Goal: Task Accomplishment & Management: Manage account settings

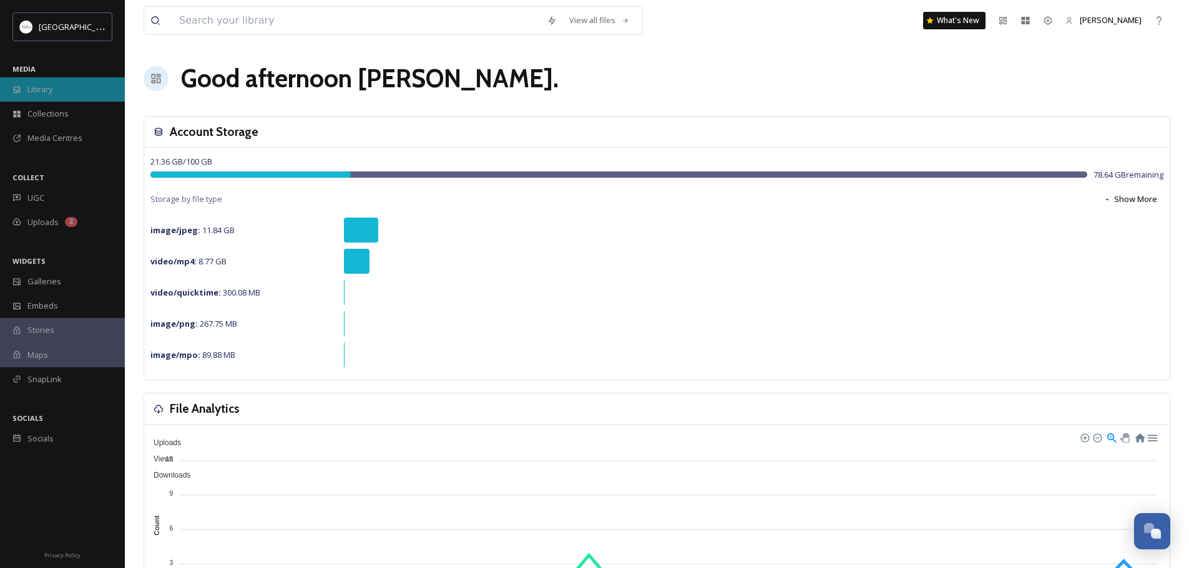
click at [46, 89] on span "Library" at bounding box center [39, 90] width 25 height 12
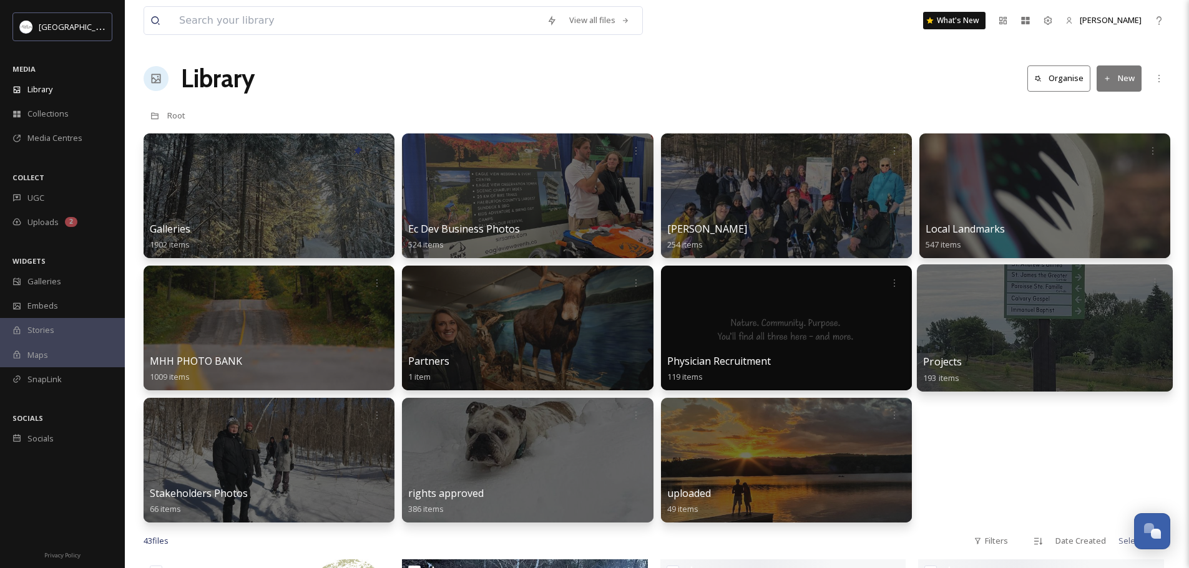
click at [994, 326] on div at bounding box center [1045, 328] width 256 height 127
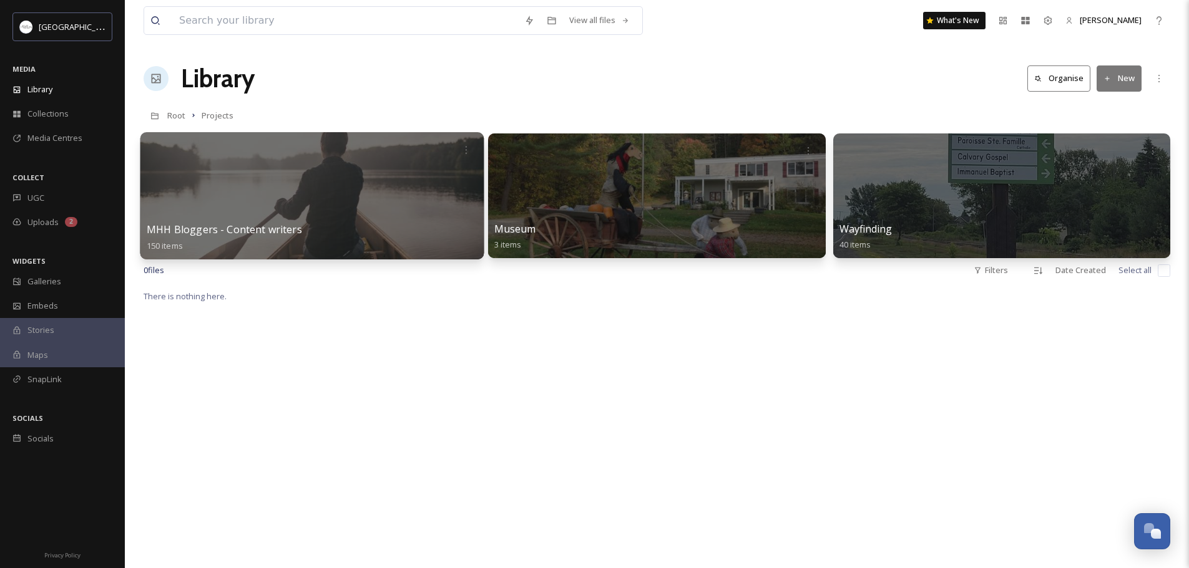
click at [367, 207] on div at bounding box center [312, 195] width 344 height 127
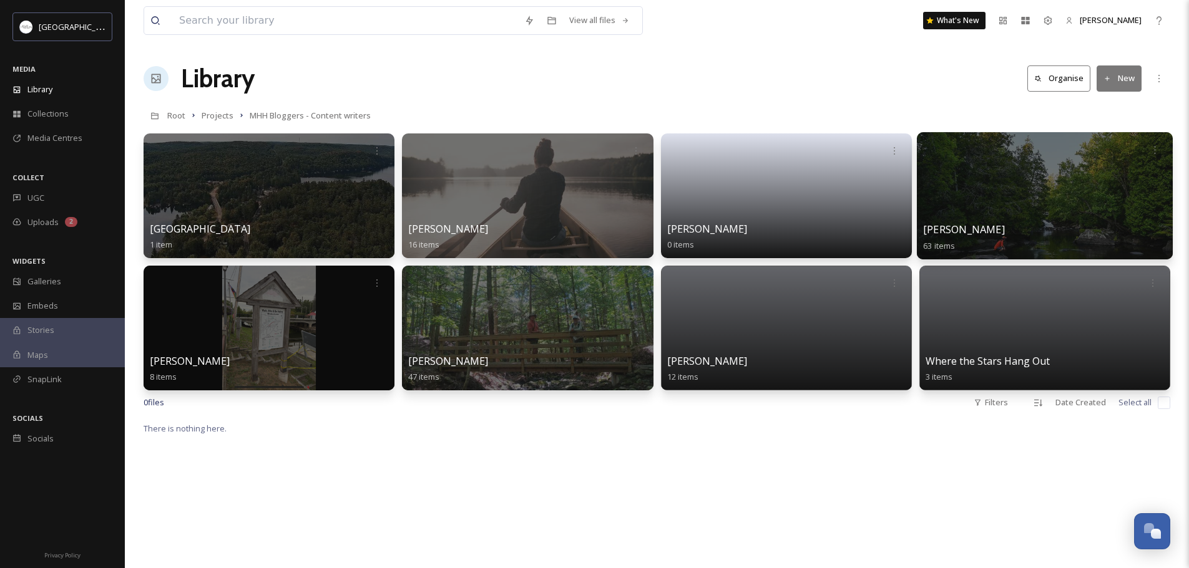
click at [1043, 202] on div at bounding box center [1045, 195] width 256 height 127
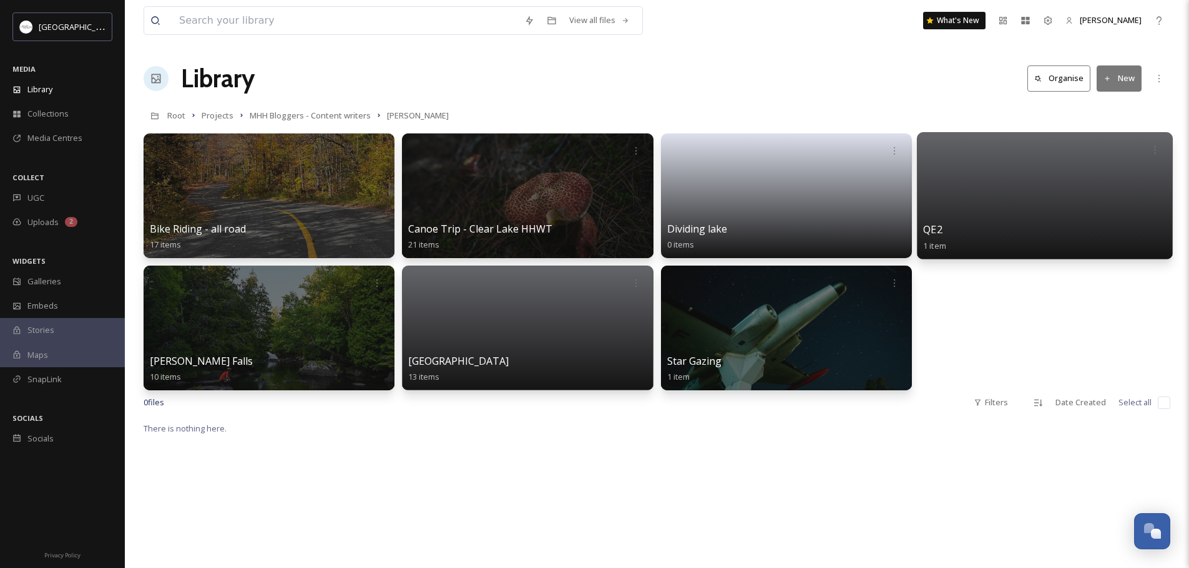
click at [1018, 206] on div at bounding box center [1045, 195] width 256 height 127
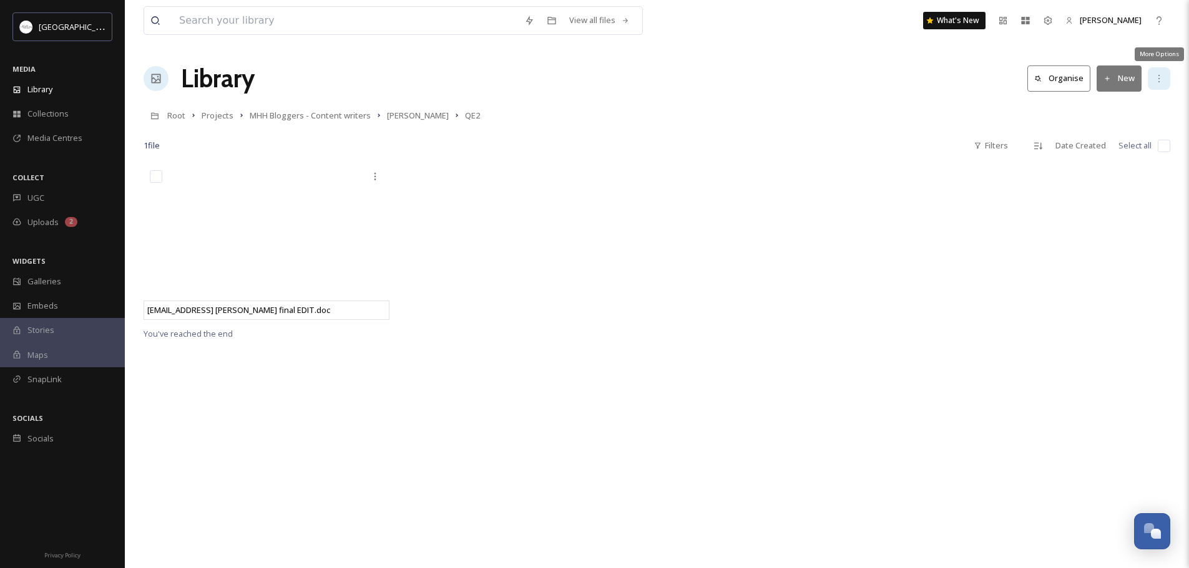
click at [1158, 76] on icon at bounding box center [1159, 79] width 10 height 10
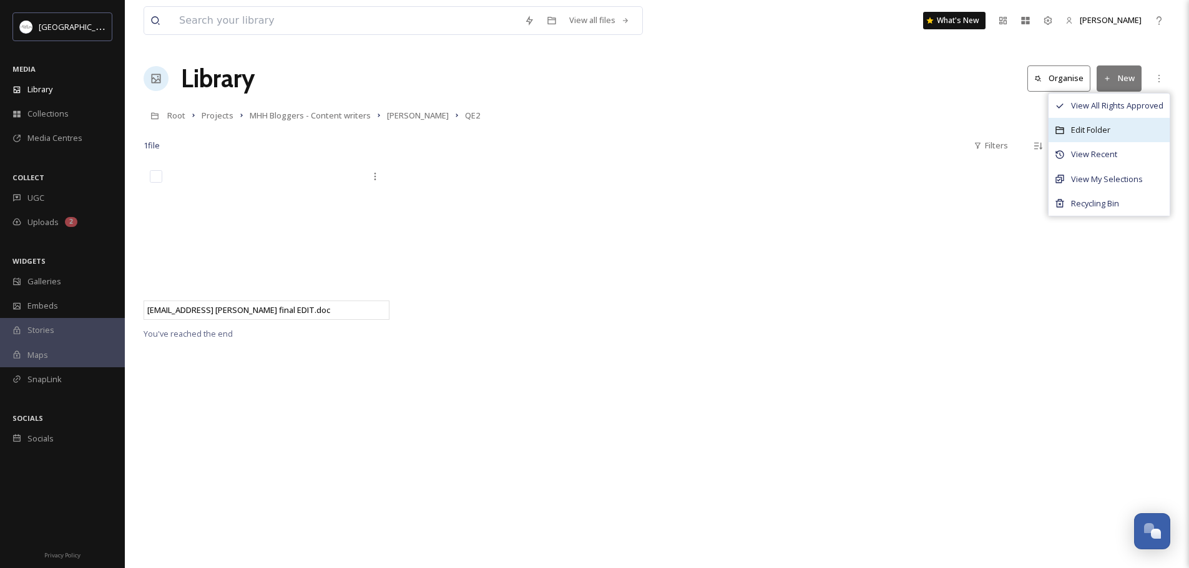
click at [1103, 131] on span "Edit Folder" at bounding box center [1090, 130] width 39 height 12
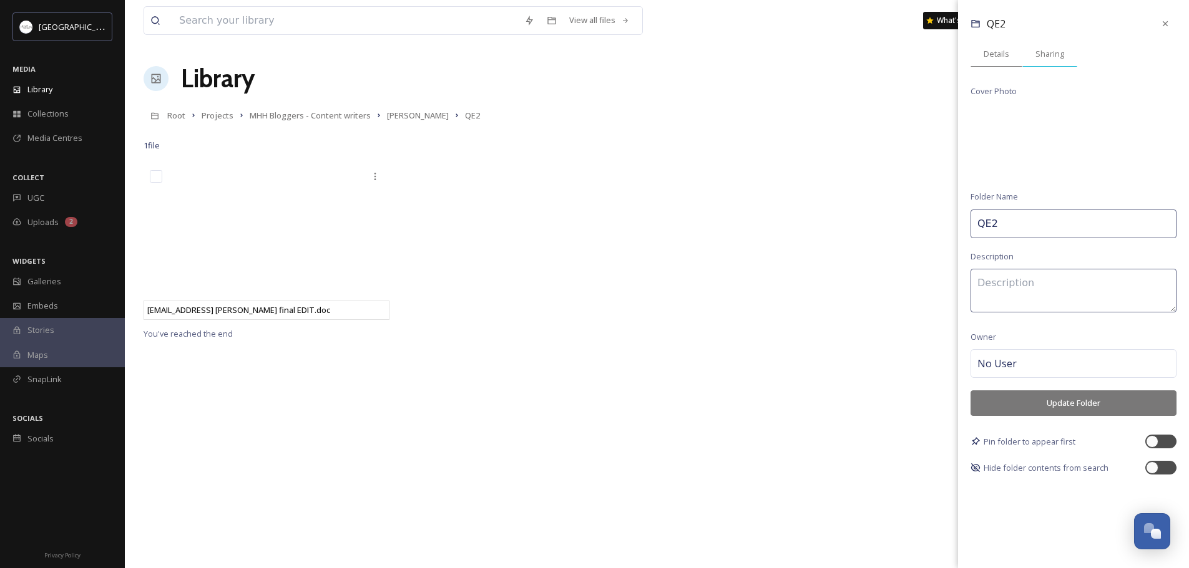
click at [1054, 57] on span "Sharing" at bounding box center [1049, 54] width 29 height 12
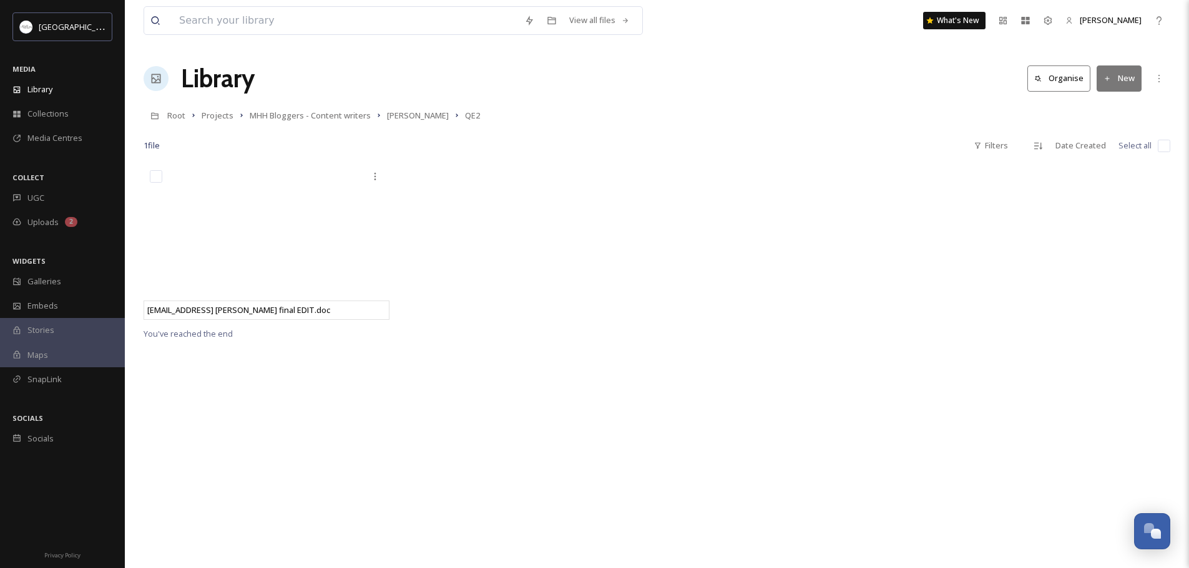
click at [764, 401] on div "[EMAIL_ADDRESS] [PERSON_NAME] final EDIT.doc You've reached the end" at bounding box center [657, 448] width 1026 height 568
click at [399, 117] on span "[PERSON_NAME]" at bounding box center [418, 115] width 62 height 11
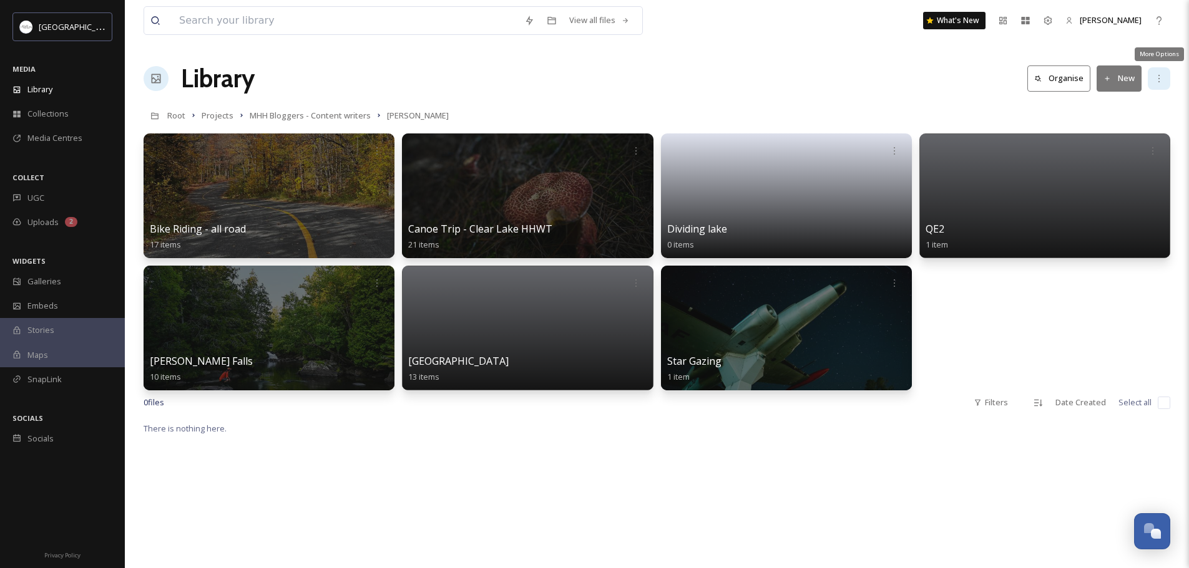
click at [1158, 76] on icon at bounding box center [1159, 79] width 10 height 10
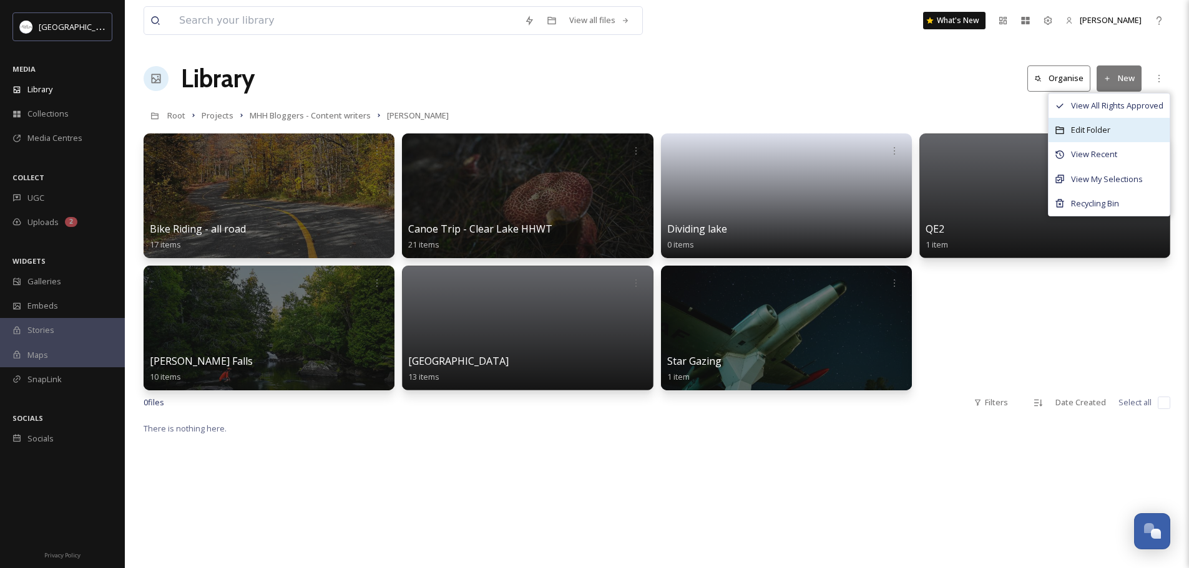
click at [1091, 129] on span "Edit Folder" at bounding box center [1090, 130] width 39 height 12
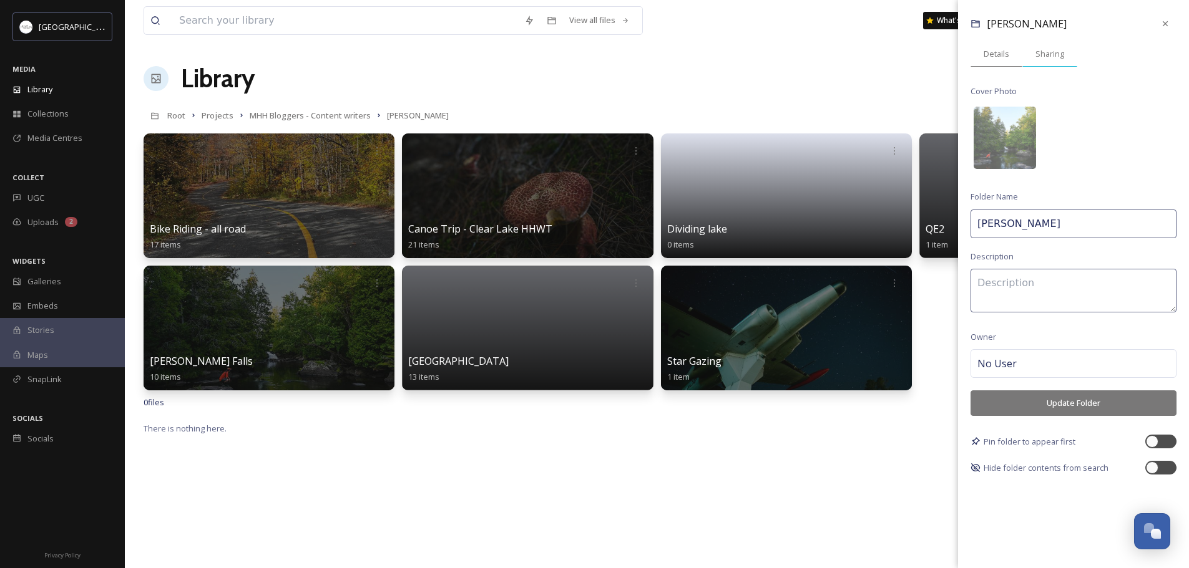
click at [1055, 56] on span "Sharing" at bounding box center [1049, 54] width 29 height 12
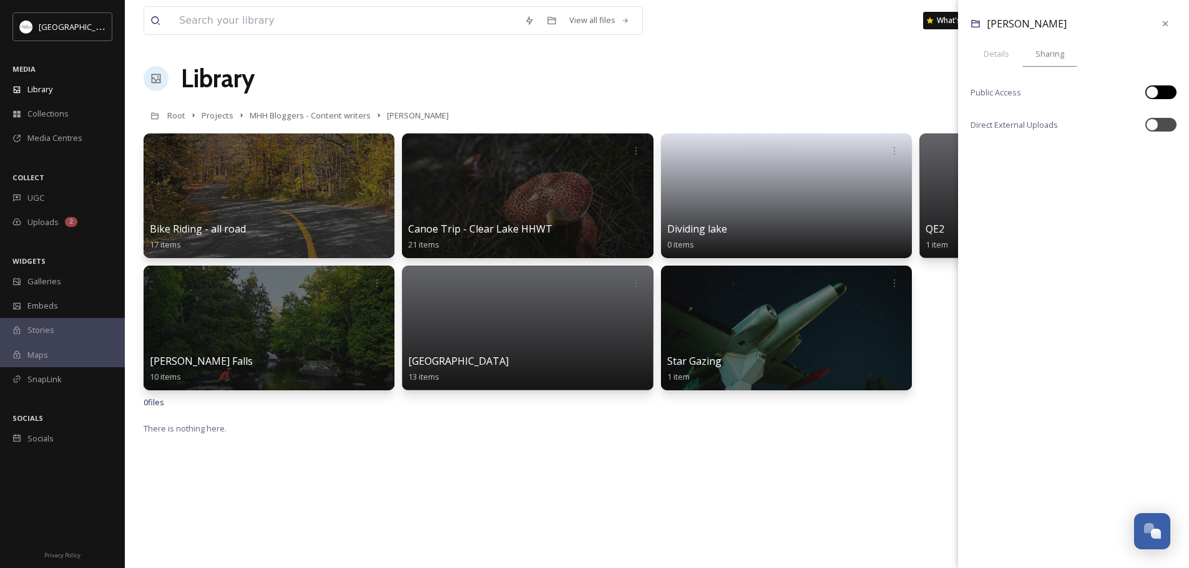
click at [1154, 92] on div at bounding box center [1152, 92] width 12 height 12
checkbox input "true"
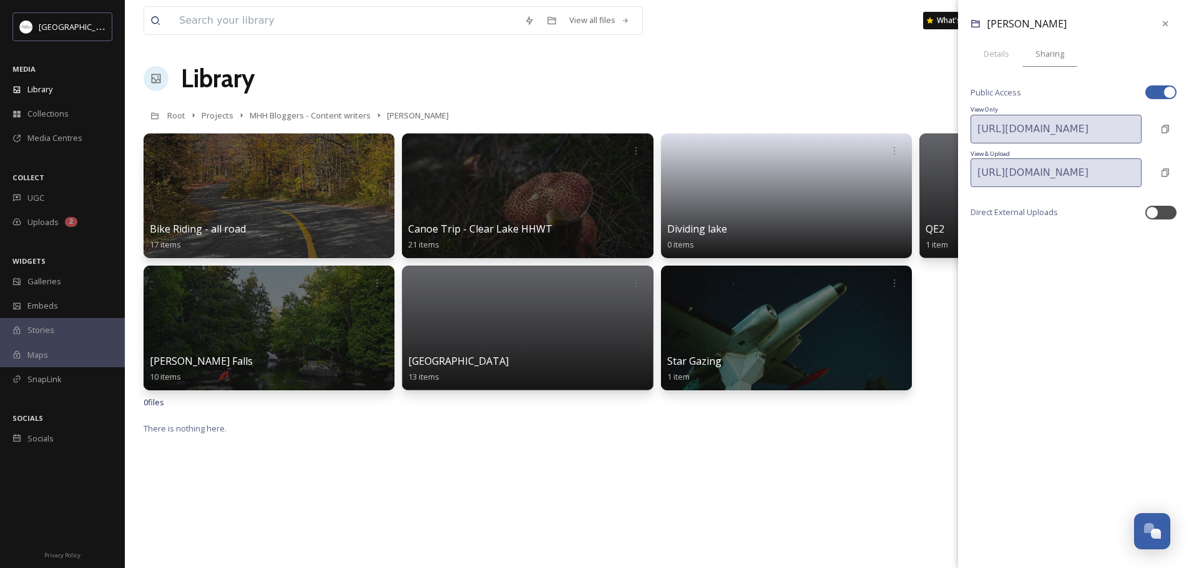
scroll to position [0, 299]
click at [1189, 173] on html "[GEOGRAPHIC_DATA] MEDIA Library Collections Media Centres COLLECT UGC Uploads 2…" at bounding box center [594, 495] width 1189 height 990
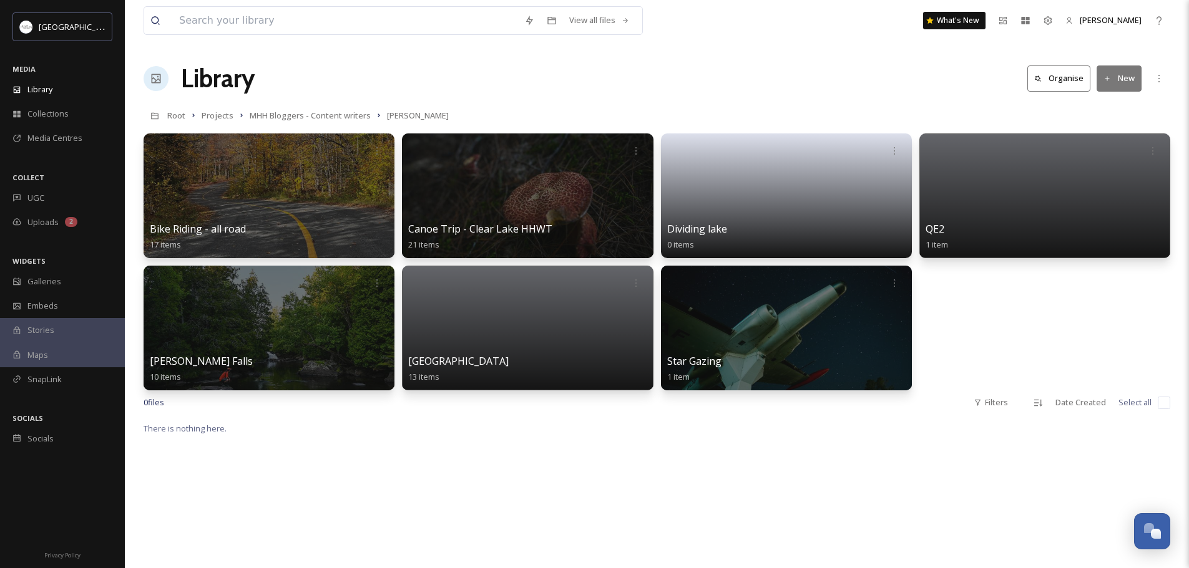
drag, startPoint x: 1070, startPoint y: 173, endPoint x: 868, endPoint y: 99, distance: 215.4
click at [868, 99] on div "View all files What's New [PERSON_NAME] Library Organise New Root Projects MHH …" at bounding box center [657, 495] width 1064 height 990
click at [1159, 79] on icon at bounding box center [1158, 78] width 1 height 7
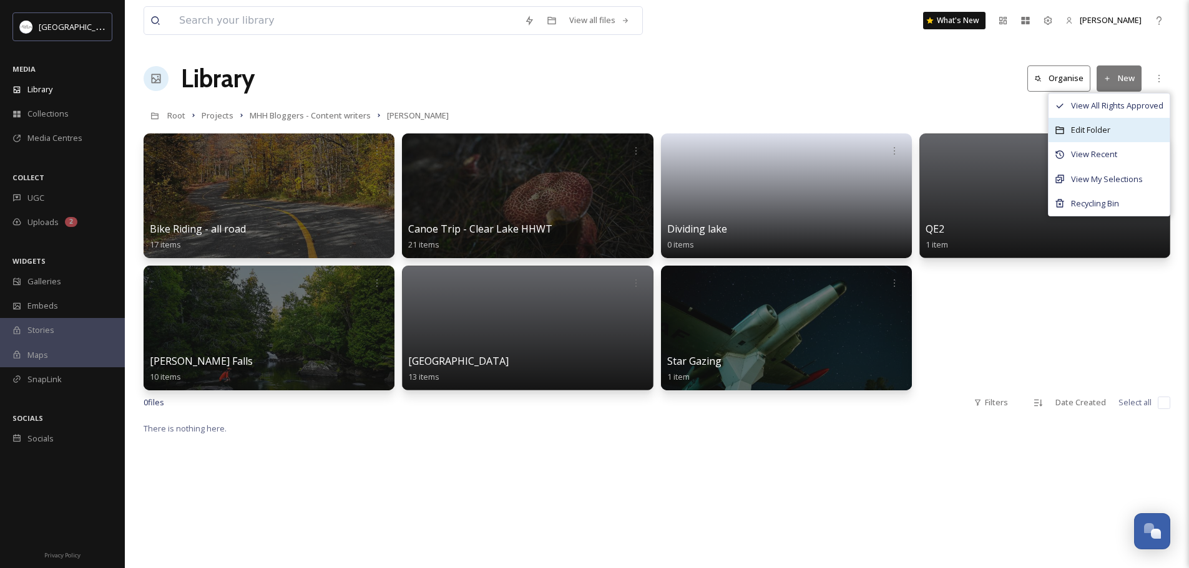
click at [1088, 134] on span "Edit Folder" at bounding box center [1090, 130] width 39 height 12
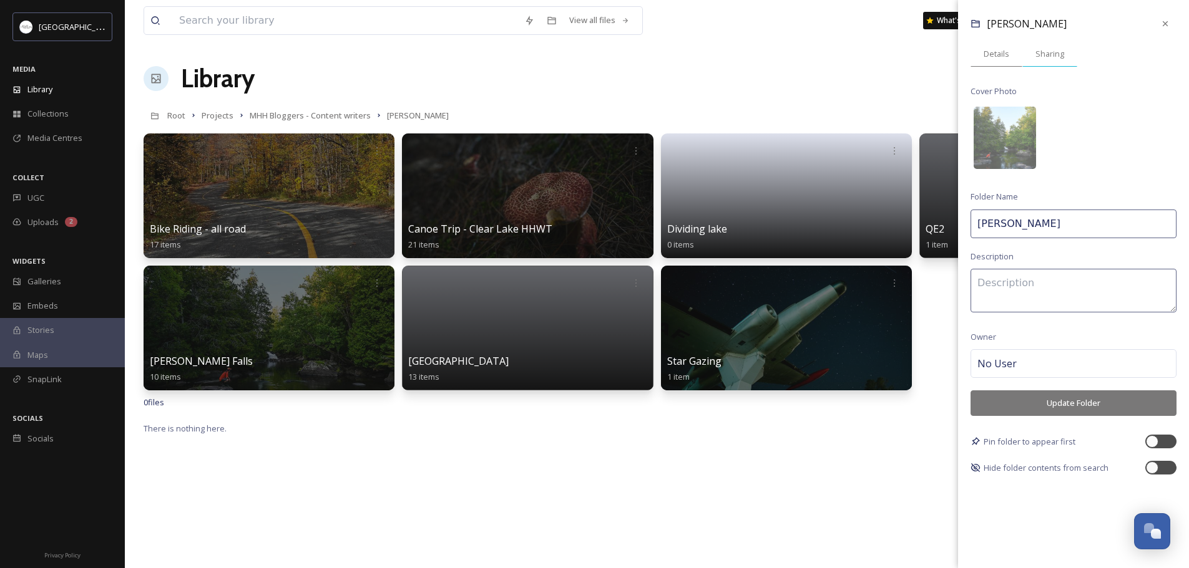
click at [1062, 58] on span "Sharing" at bounding box center [1049, 54] width 29 height 12
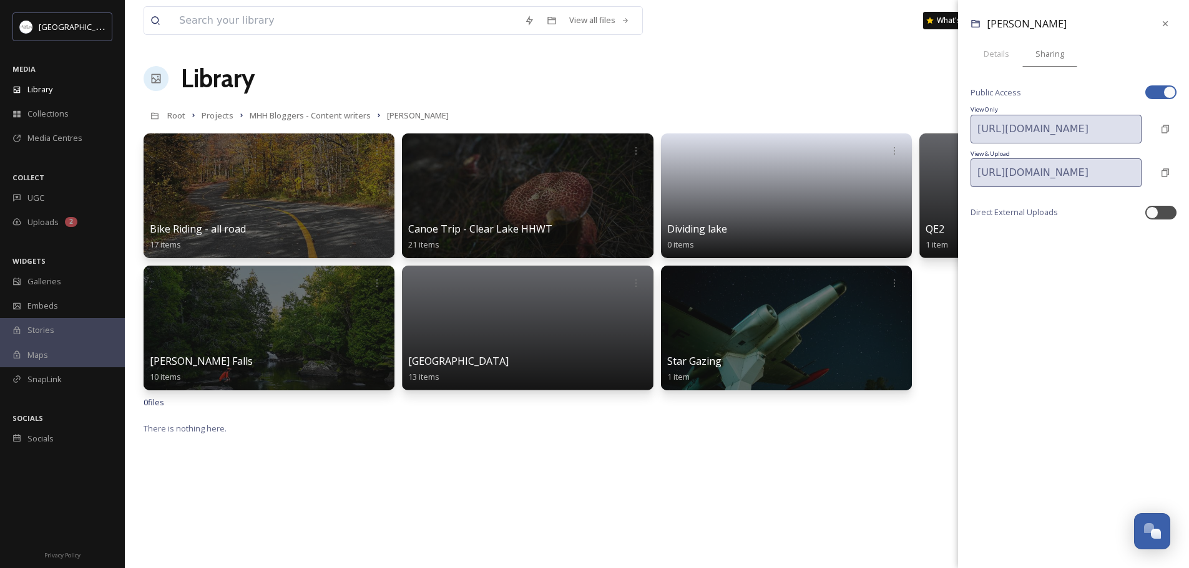
click at [1164, 93] on div at bounding box center [1169, 92] width 12 height 12
checkbox input "false"
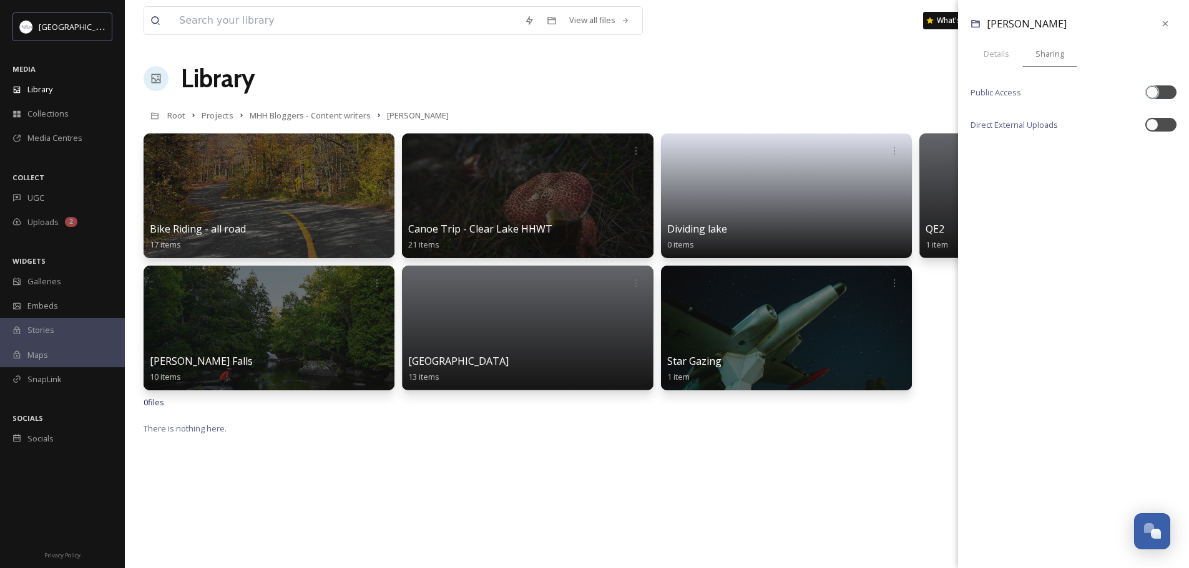
click at [888, 99] on div "View all files What's New [PERSON_NAME] Library Organise New Root Projects MHH …" at bounding box center [657, 495] width 1064 height 990
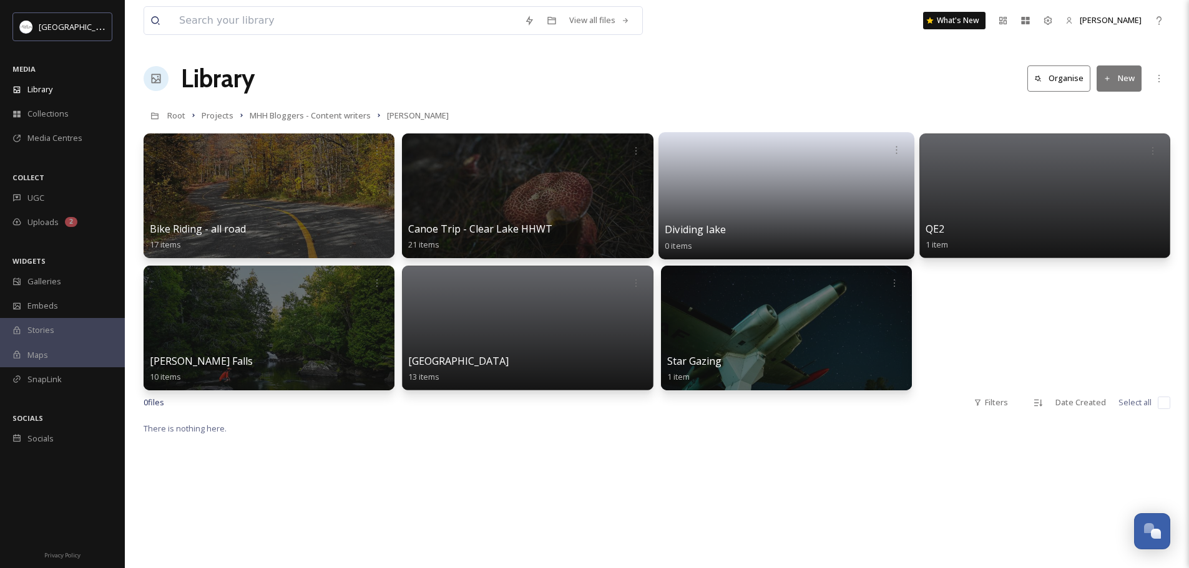
click at [825, 208] on link at bounding box center [786, 192] width 243 height 61
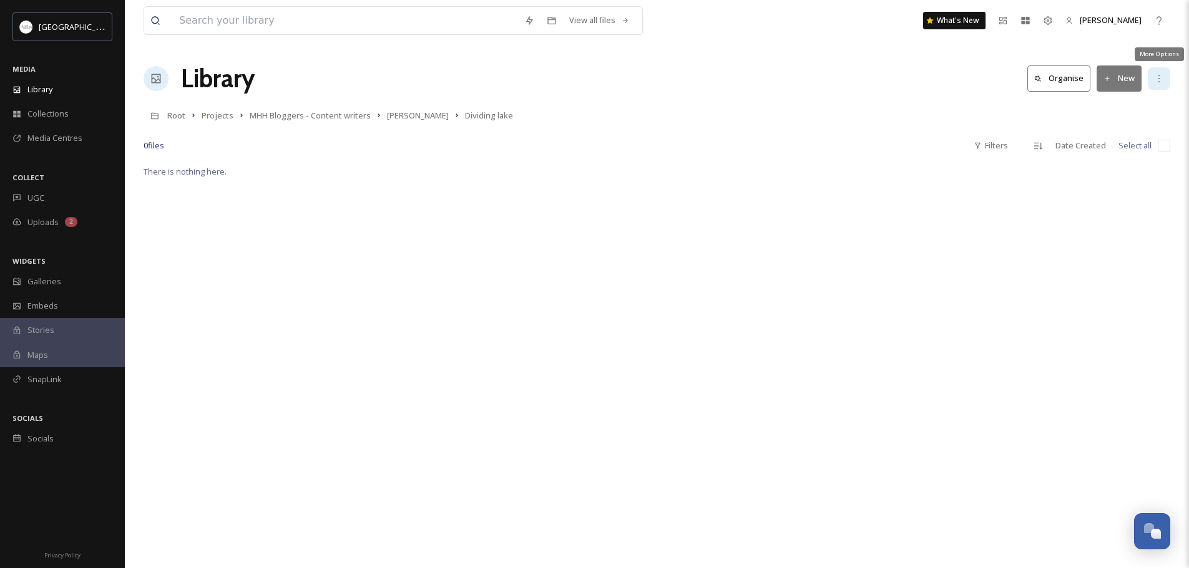
click at [1162, 83] on icon at bounding box center [1159, 79] width 10 height 10
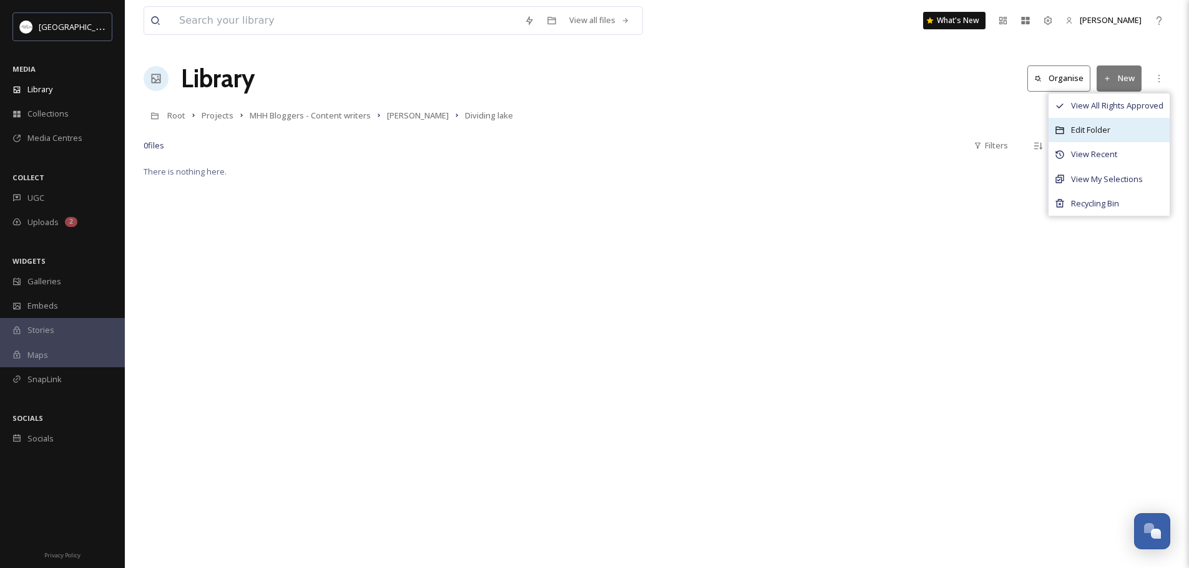
click at [1093, 129] on span "Edit Folder" at bounding box center [1090, 130] width 39 height 12
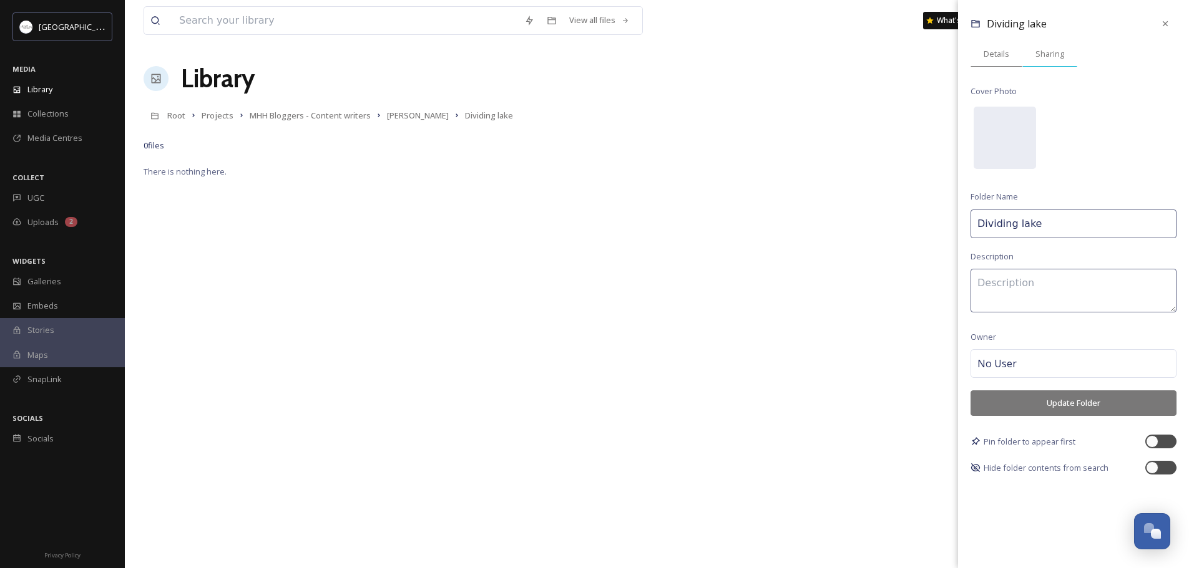
click at [1045, 54] on span "Sharing" at bounding box center [1049, 54] width 29 height 12
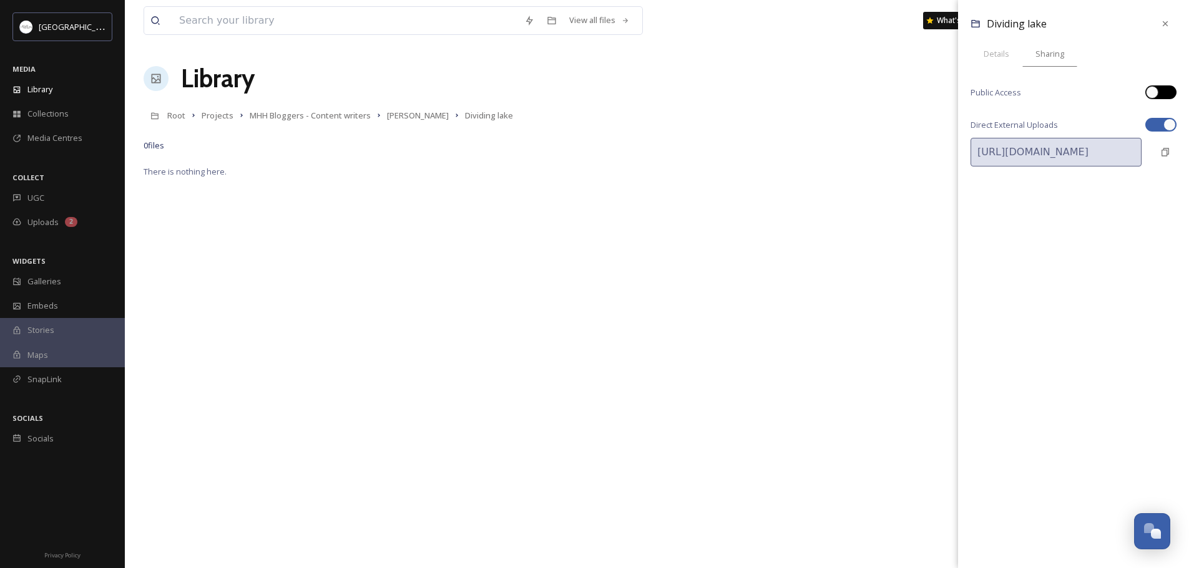
click at [1155, 90] on div at bounding box center [1152, 92] width 12 height 12
checkbox input "true"
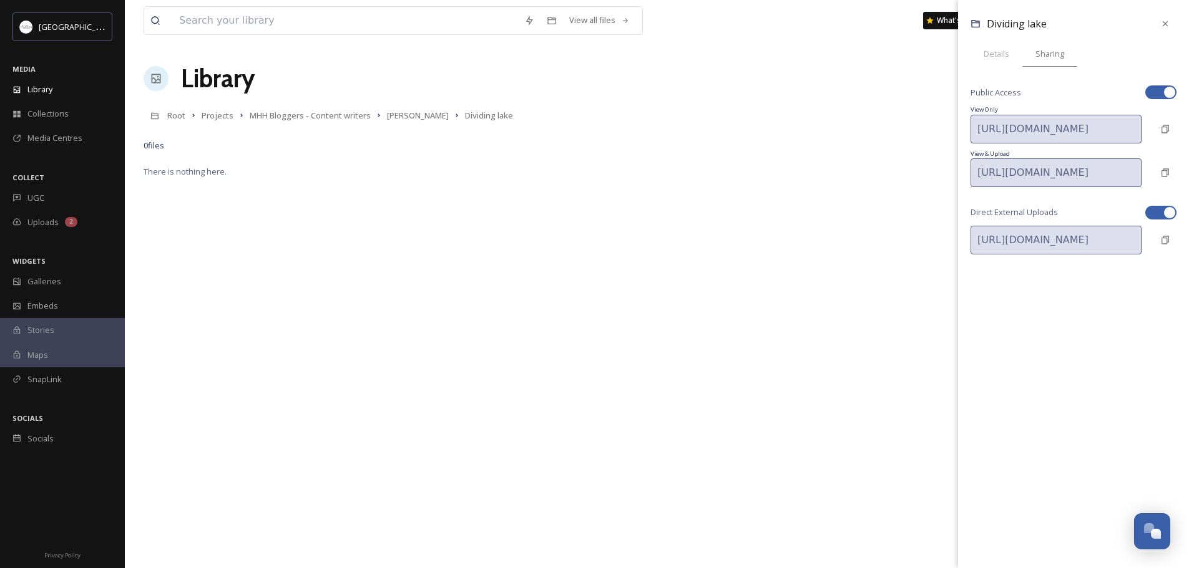
scroll to position [0, 297]
click at [1166, 175] on div "[URL][DOMAIN_NAME] Copy Link" at bounding box center [1073, 172] width 206 height 29
click at [403, 116] on span "[PERSON_NAME]" at bounding box center [418, 115] width 62 height 11
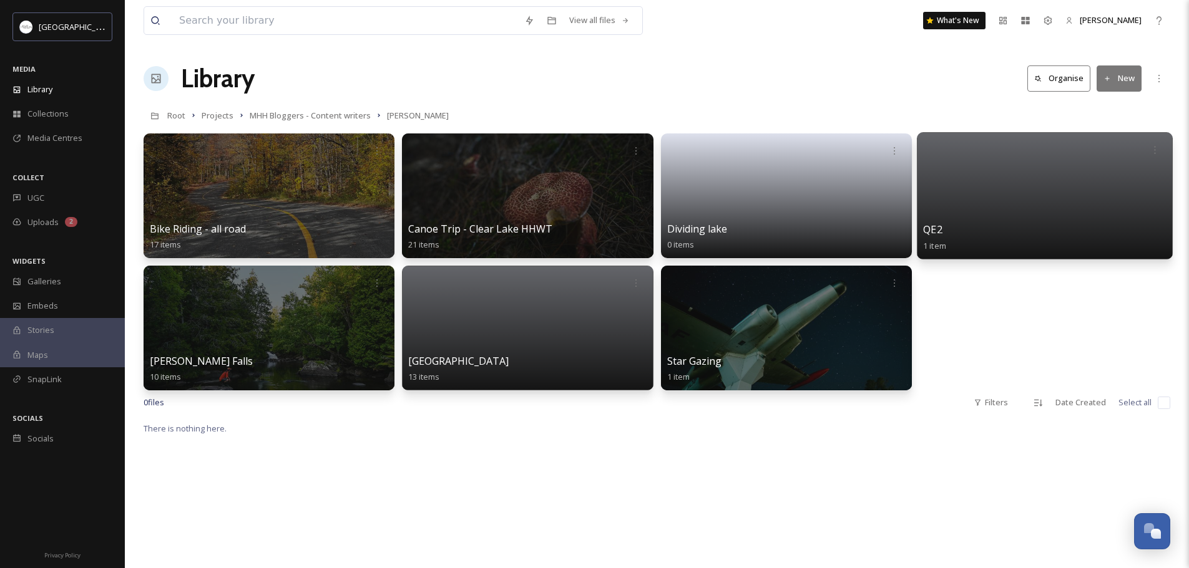
click at [996, 214] on div at bounding box center [1045, 195] width 256 height 127
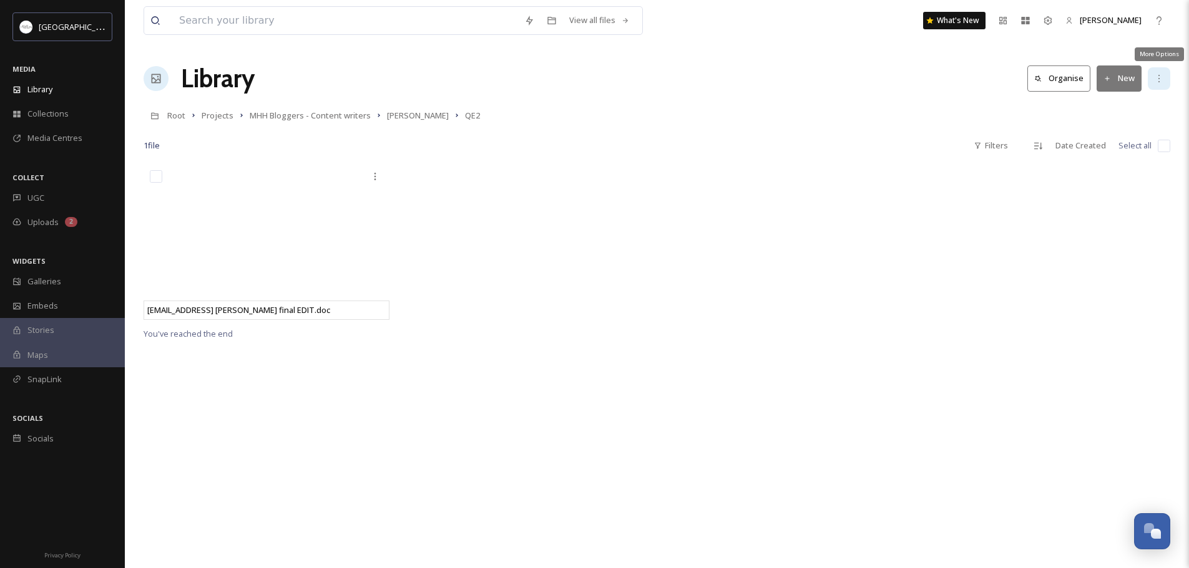
click at [1160, 78] on icon at bounding box center [1159, 79] width 10 height 10
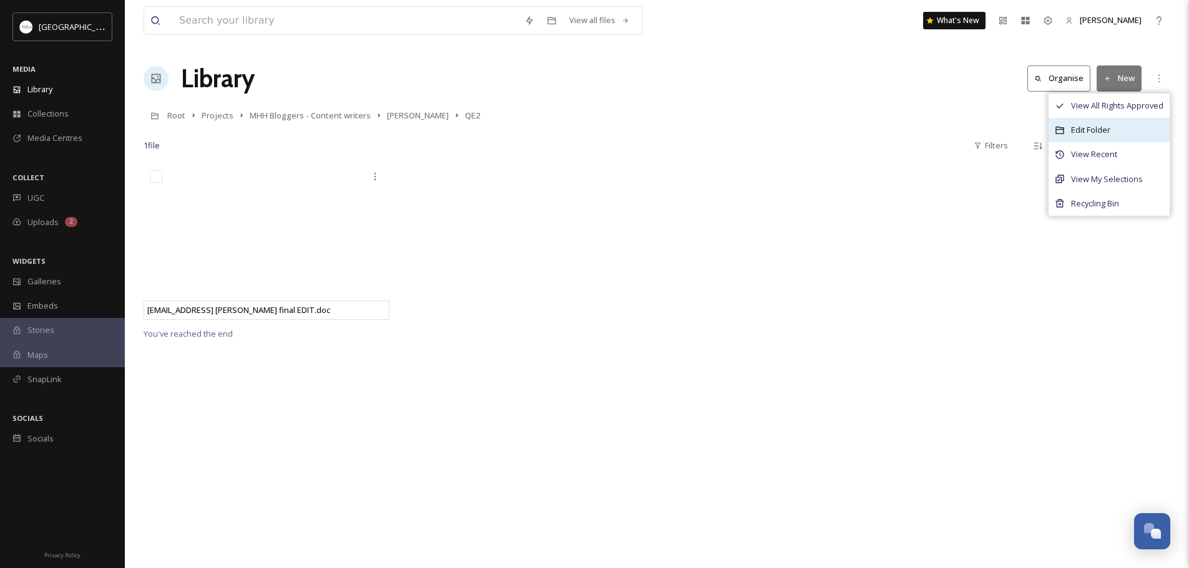
click at [1074, 125] on span "Edit Folder" at bounding box center [1090, 130] width 39 height 12
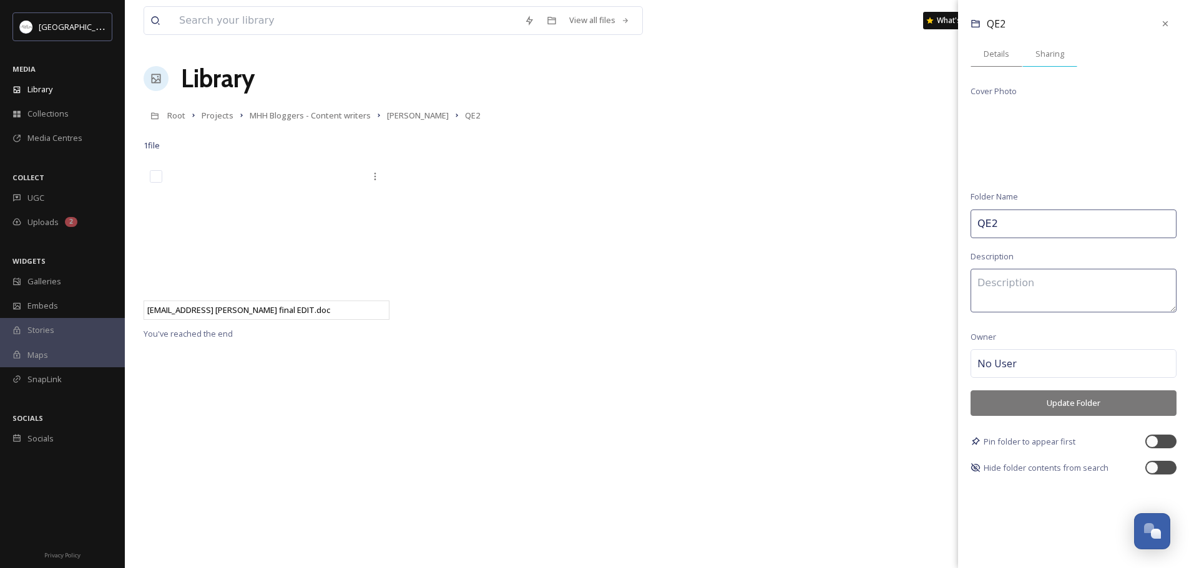
click at [1051, 48] on span "Sharing" at bounding box center [1049, 54] width 29 height 12
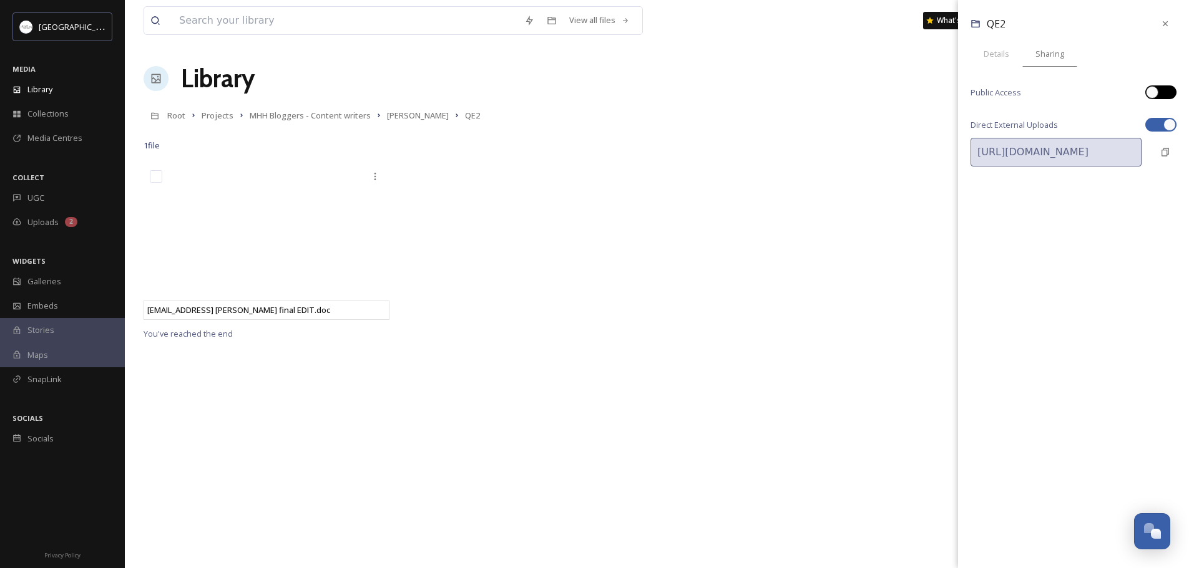
click at [1157, 94] on div at bounding box center [1152, 92] width 12 height 12
checkbox input "true"
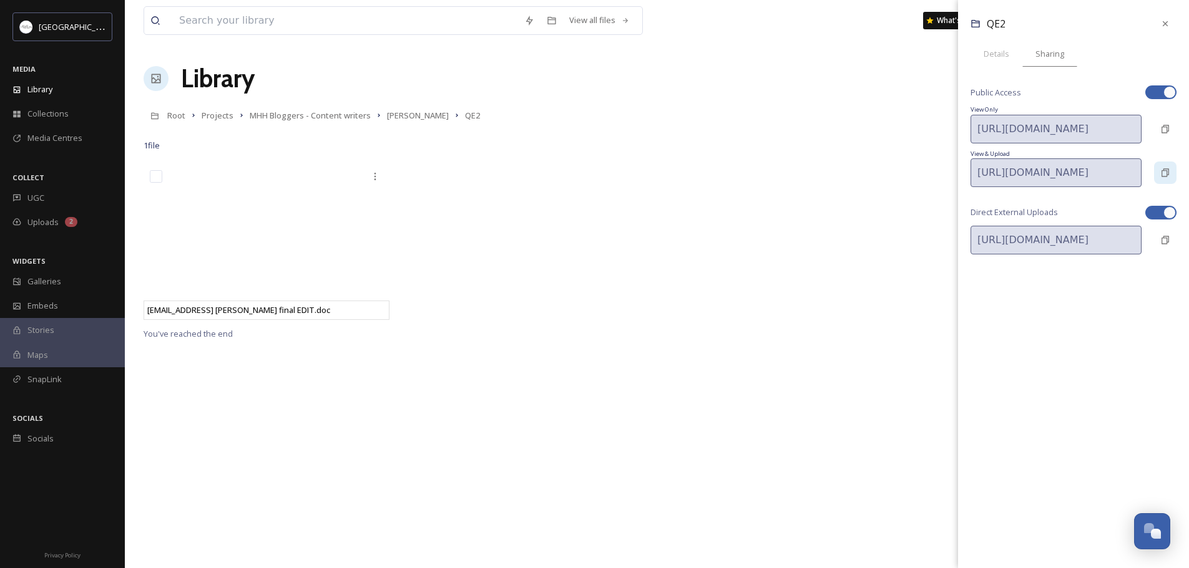
scroll to position [0, 300]
click at [1163, 183] on div "[URL][DOMAIN_NAME] Copy Link" at bounding box center [1073, 172] width 206 height 29
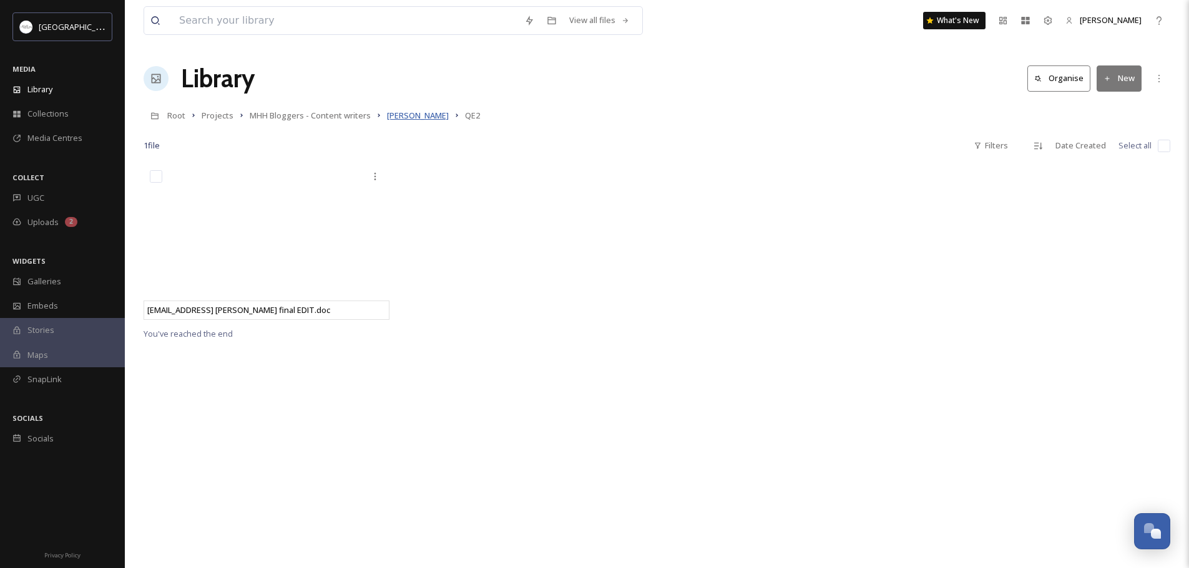
click at [406, 115] on span "[PERSON_NAME]" at bounding box center [418, 115] width 62 height 11
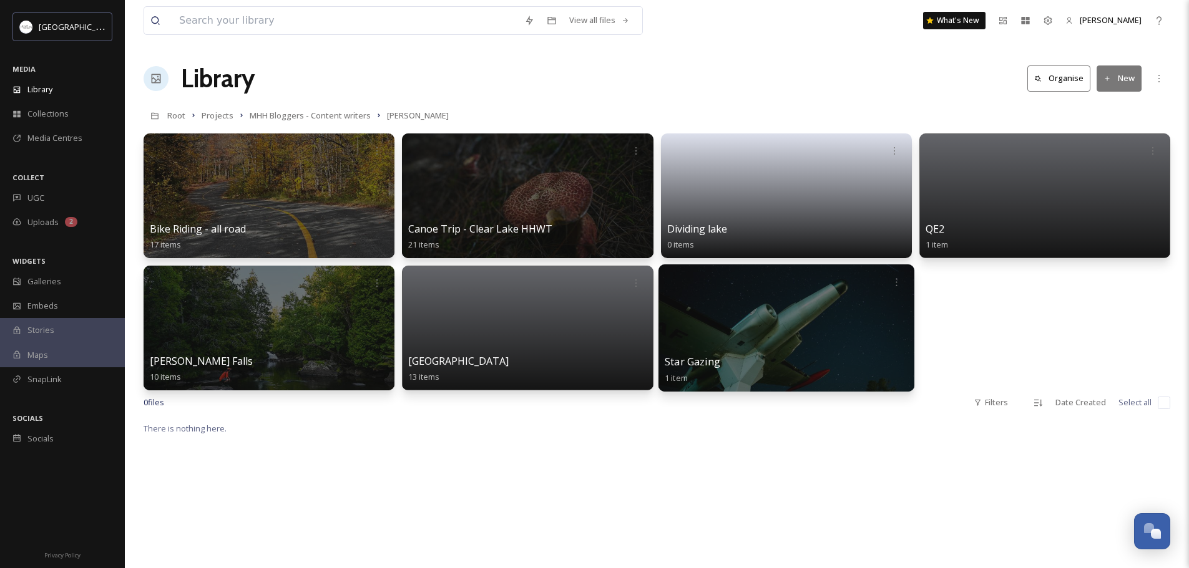
click at [758, 331] on div at bounding box center [786, 328] width 256 height 127
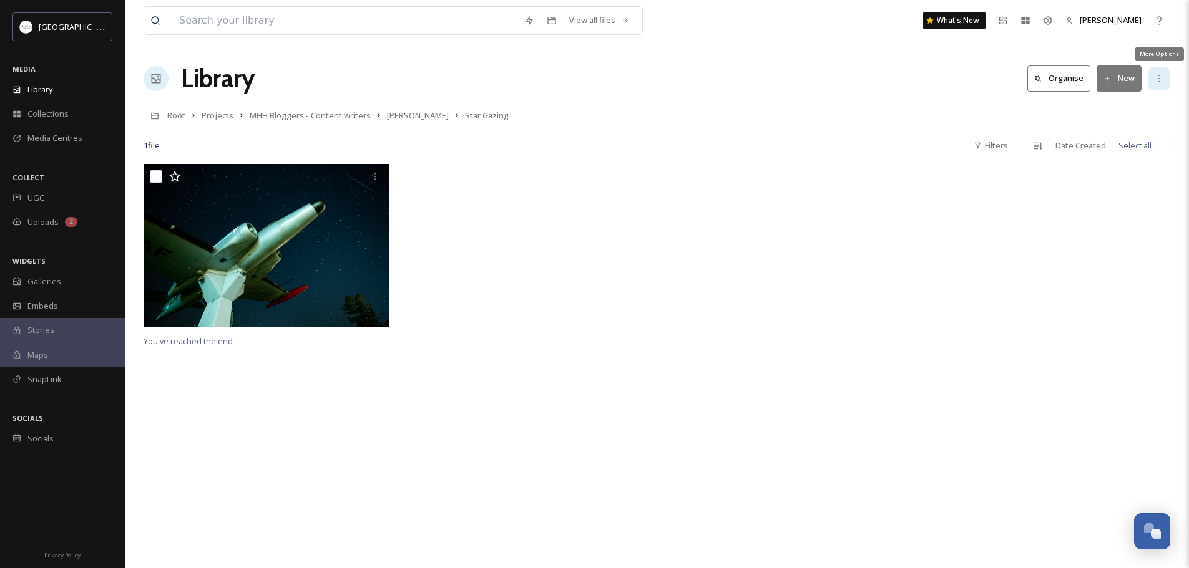
click at [1162, 81] on icon at bounding box center [1159, 79] width 10 height 10
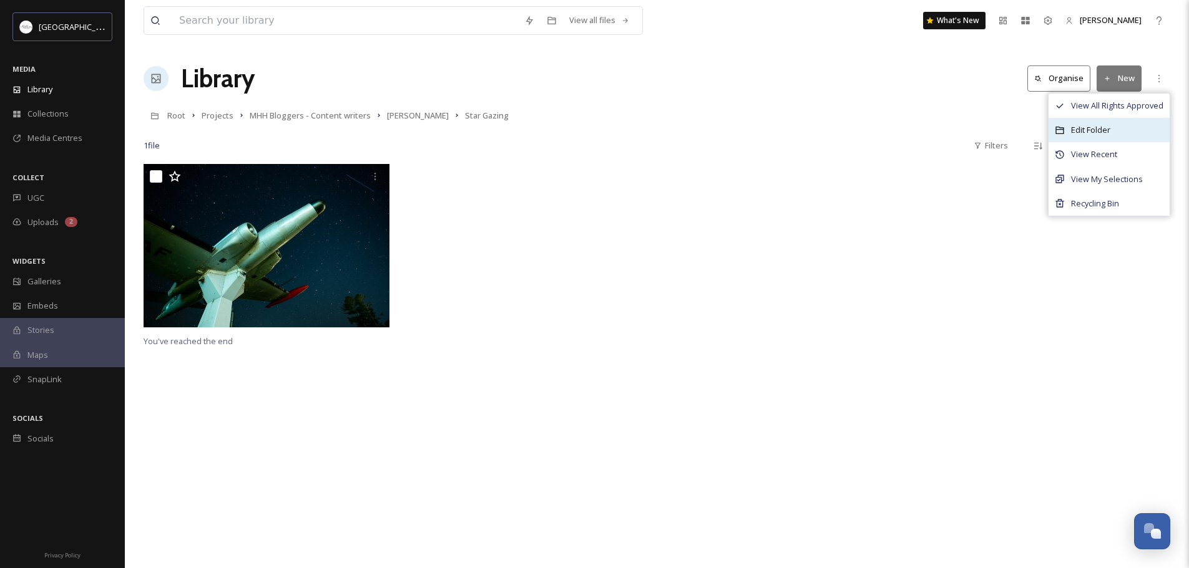
click at [1098, 133] on span "Edit Folder" at bounding box center [1090, 130] width 39 height 12
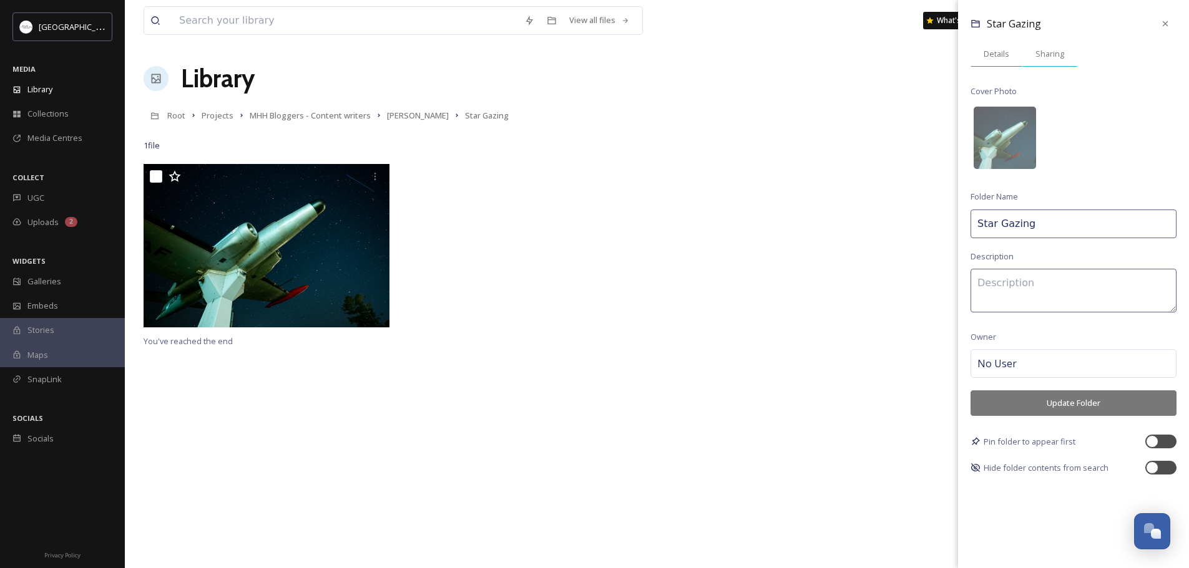
click at [1048, 54] on span "Sharing" at bounding box center [1049, 54] width 29 height 12
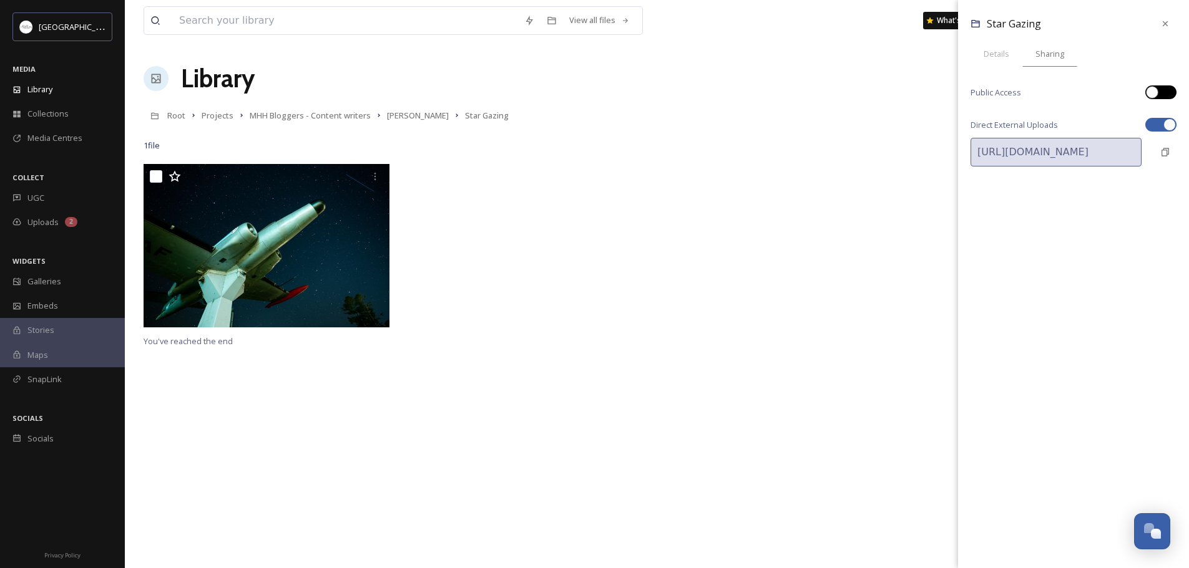
click at [1159, 93] on div at bounding box center [1160, 92] width 31 height 14
checkbox input "true"
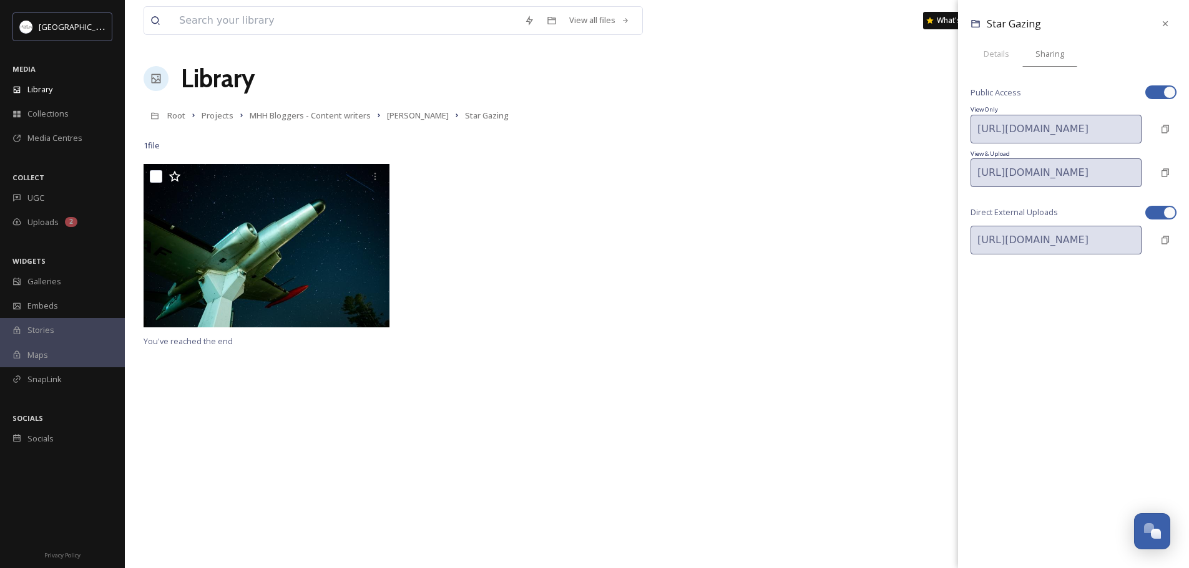
scroll to position [0, 301]
click at [1154, 182] on div "[URL][DOMAIN_NAME] Copy Link" at bounding box center [1073, 172] width 206 height 29
